Goal: Register for event/course

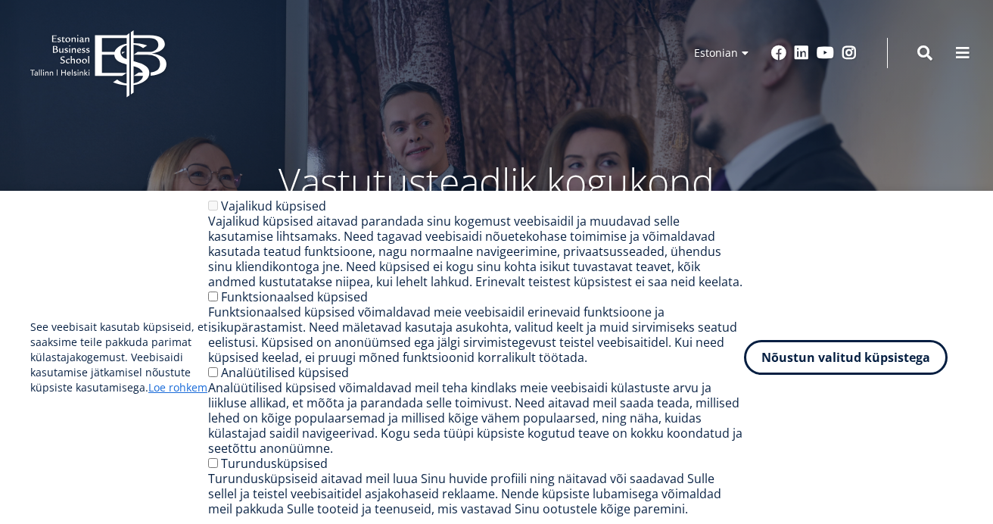
click at [850, 353] on button "Nõustun valitud küpsistega" at bounding box center [846, 357] width 204 height 35
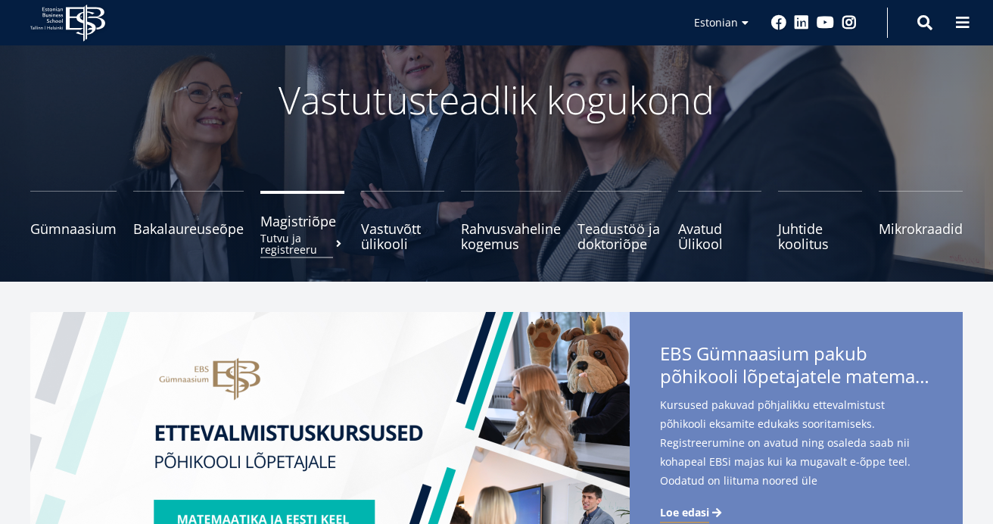
scroll to position [86, 0]
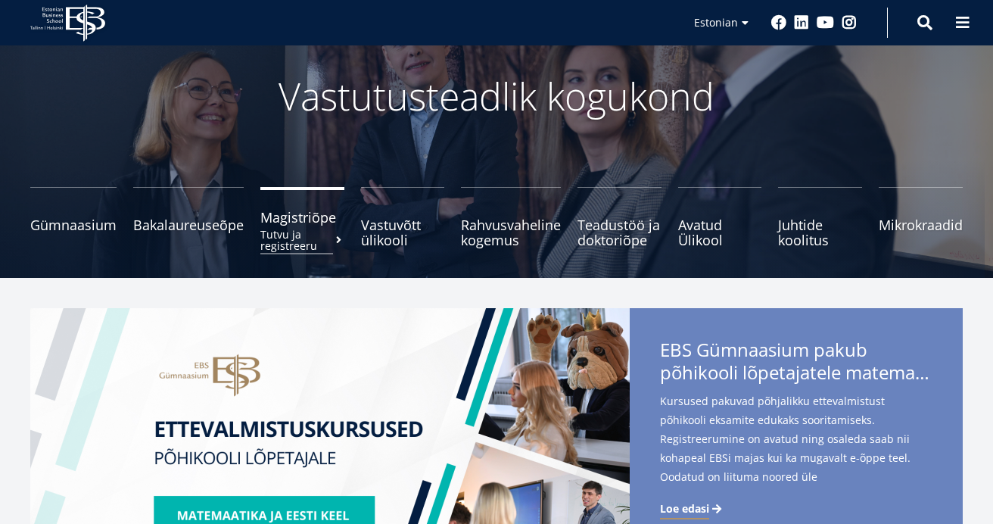
click at [286, 239] on small "Tutvu ja registreeru" at bounding box center [302, 240] width 84 height 23
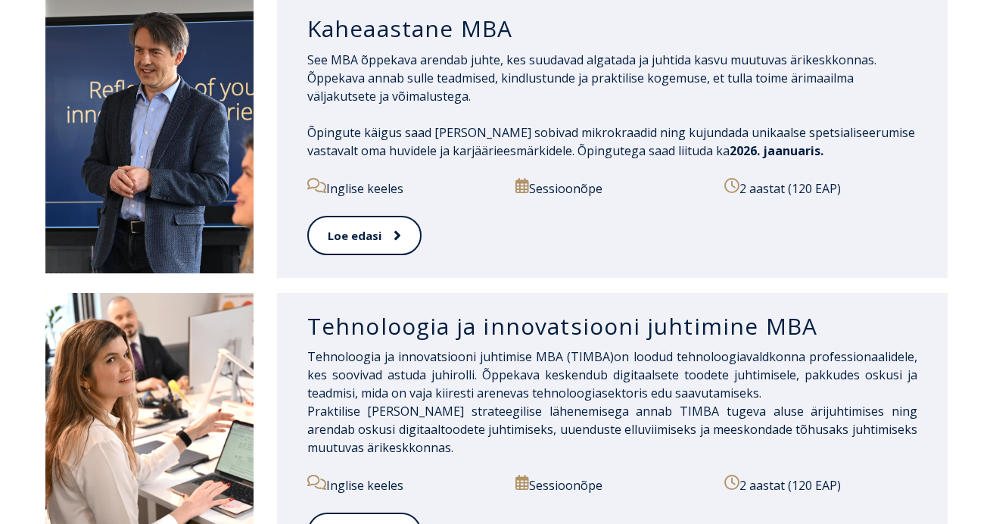
scroll to position [830, 0]
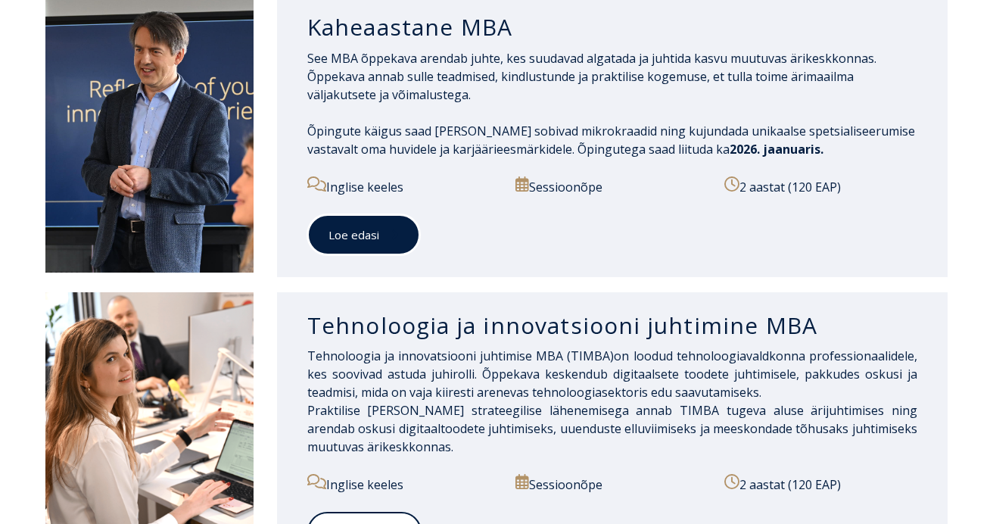
click at [383, 238] on span at bounding box center [389, 234] width 20 height 15
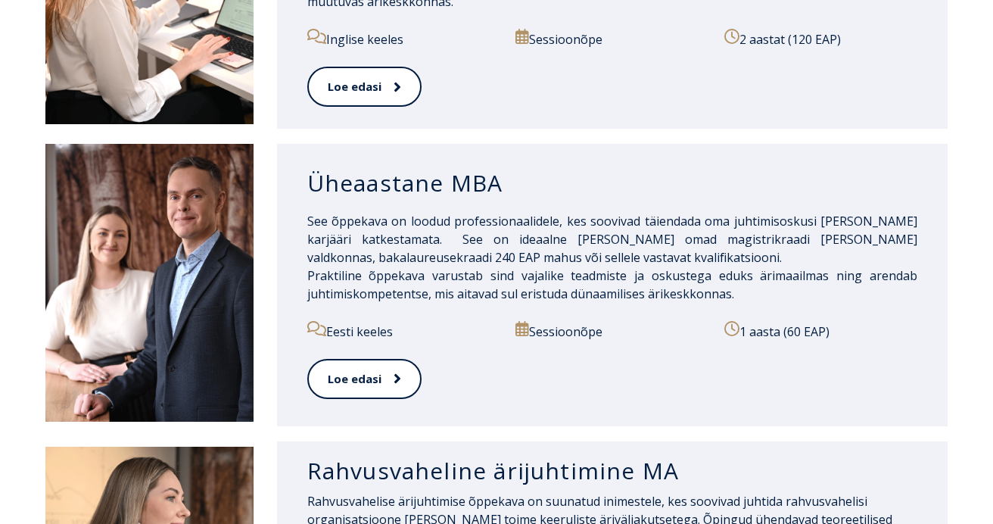
scroll to position [1276, 0]
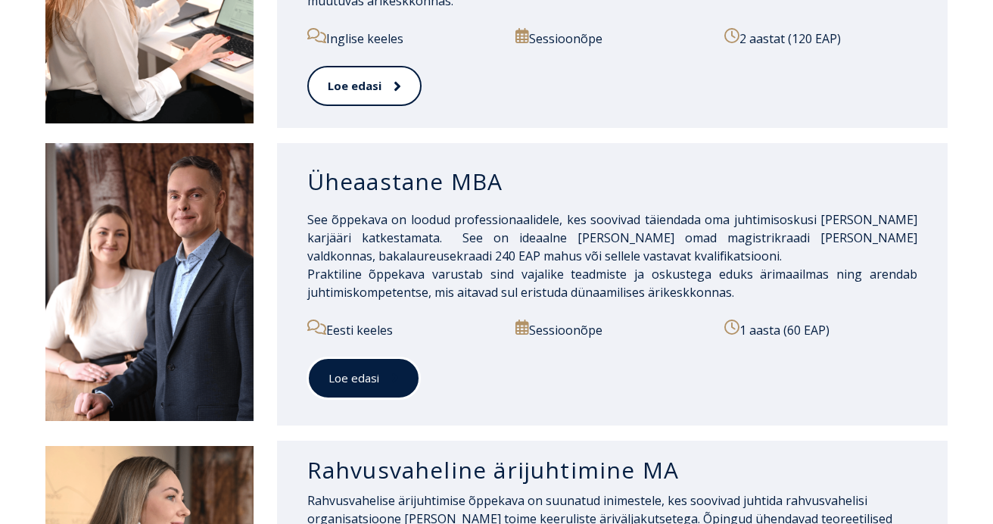
click at [356, 381] on link "Loe edasi" at bounding box center [363, 378] width 113 height 42
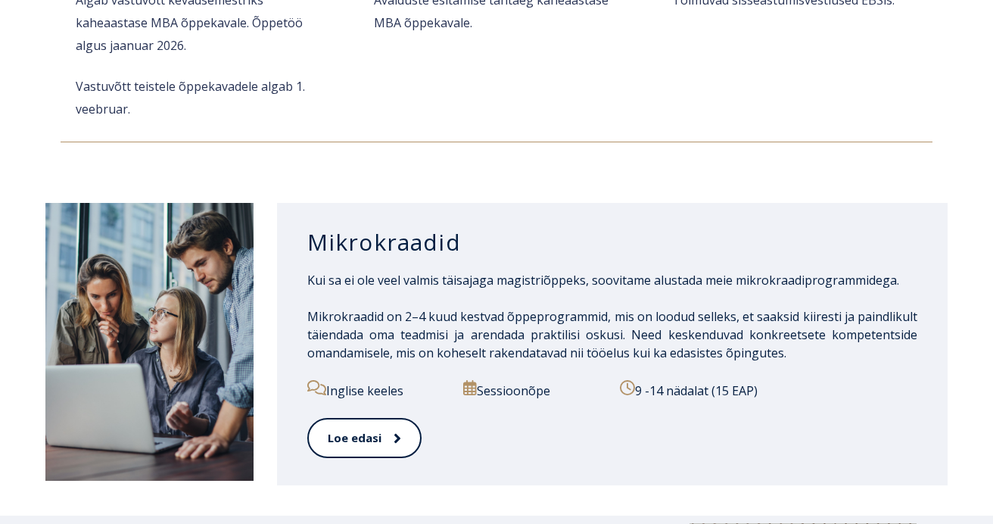
scroll to position [2320, 0]
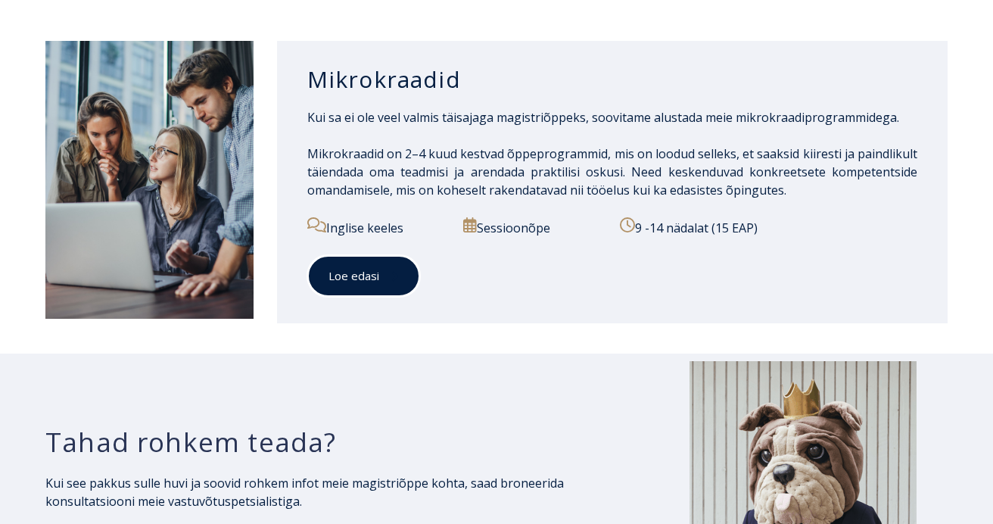
click at [392, 271] on icon at bounding box center [395, 276] width 6 height 10
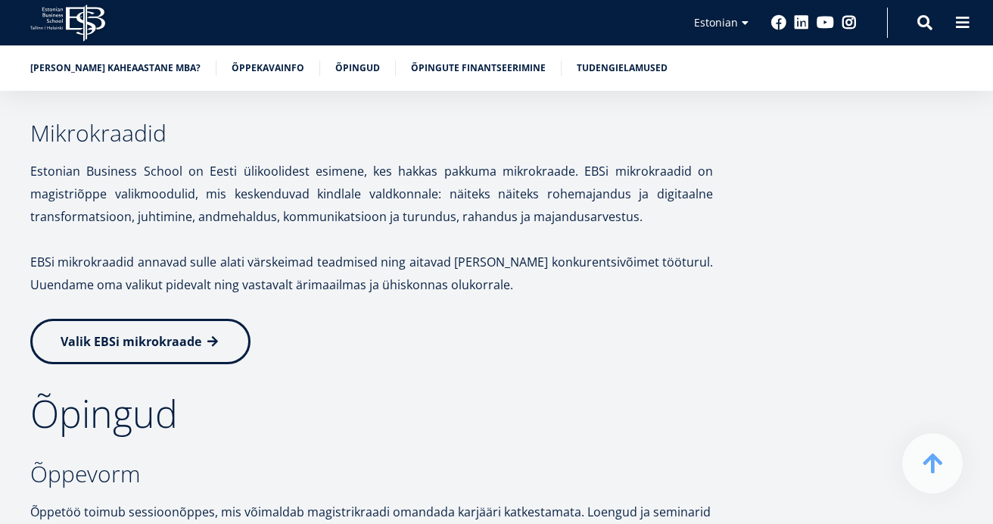
scroll to position [2300, 0]
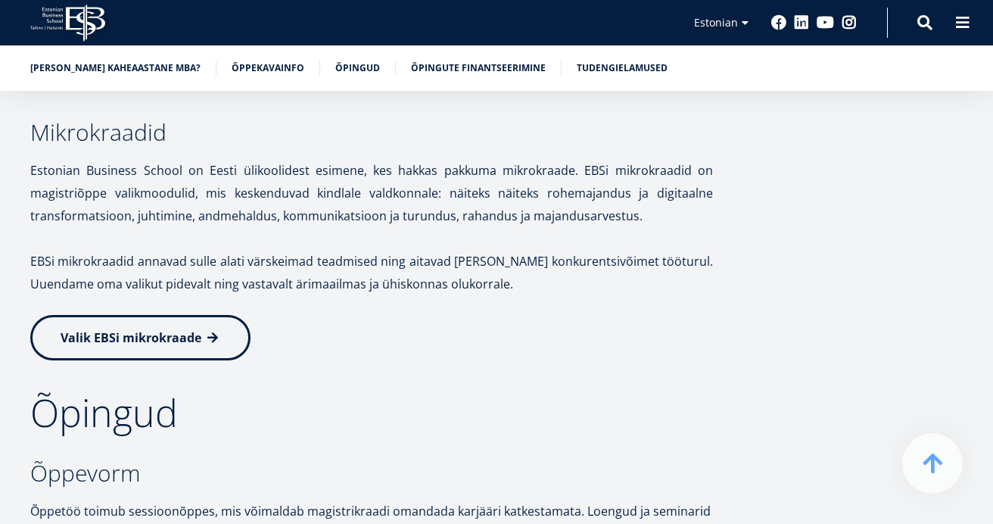
click at [182, 329] on span "Valik EBSi mikrokraade" at bounding box center [131, 337] width 141 height 17
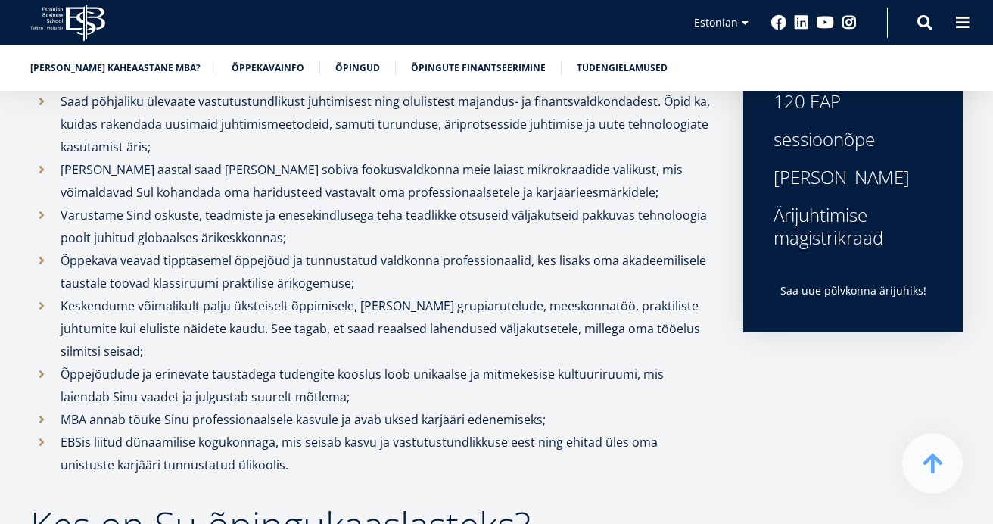
scroll to position [0, 0]
